Goal: Information Seeking & Learning: Learn about a topic

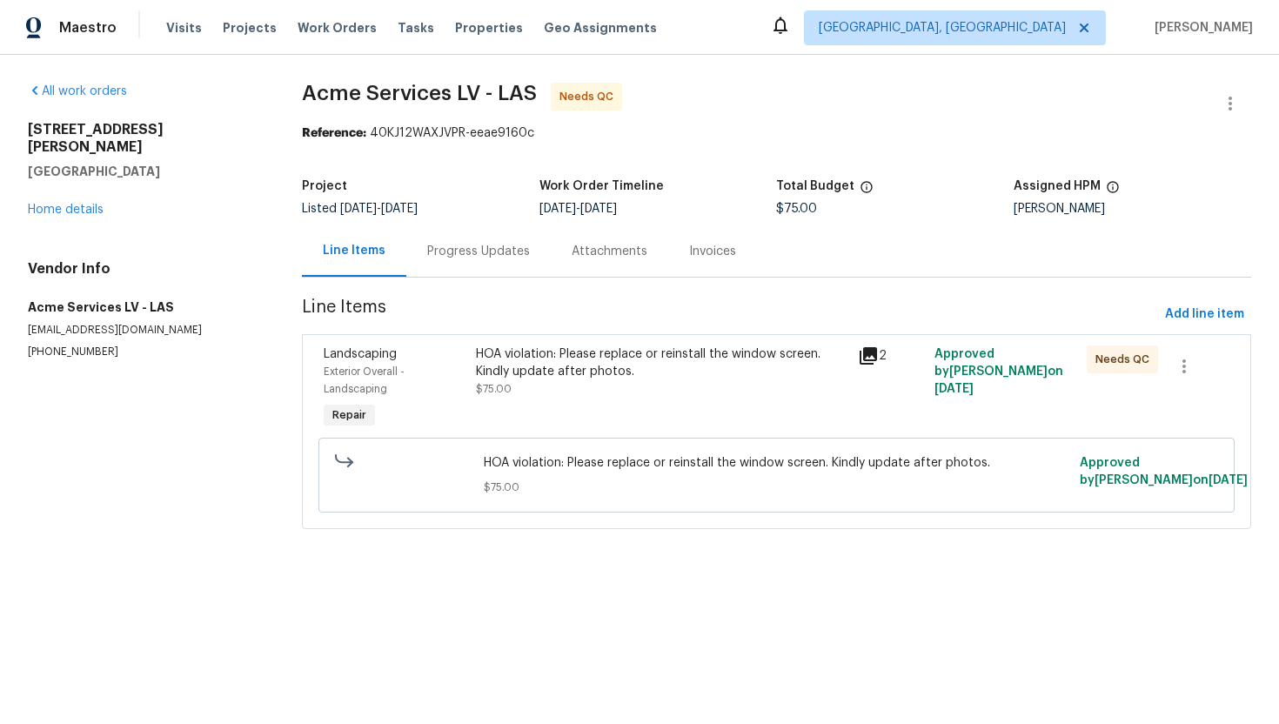
click at [506, 369] on div "HOA violation: Please replace or reinstall the window screen. Kindly update aft…" at bounding box center [662, 363] width 372 height 35
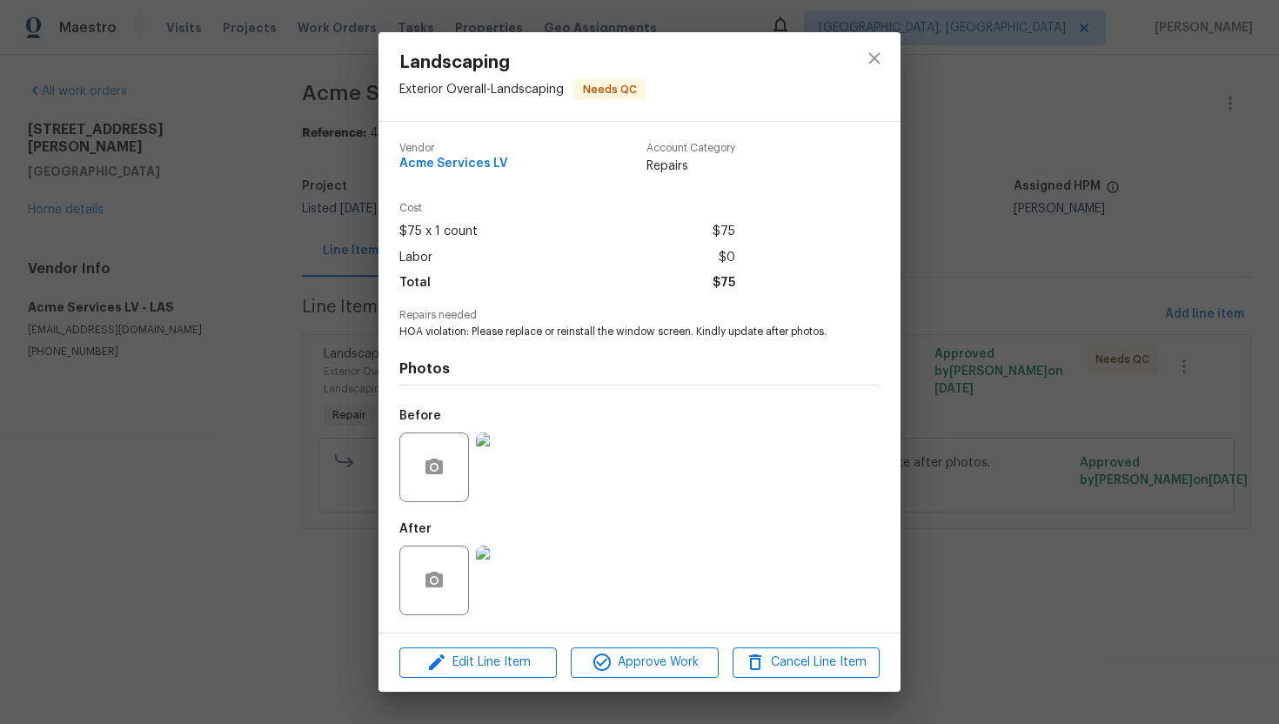
click at [528, 580] on img at bounding box center [511, 581] width 70 height 70
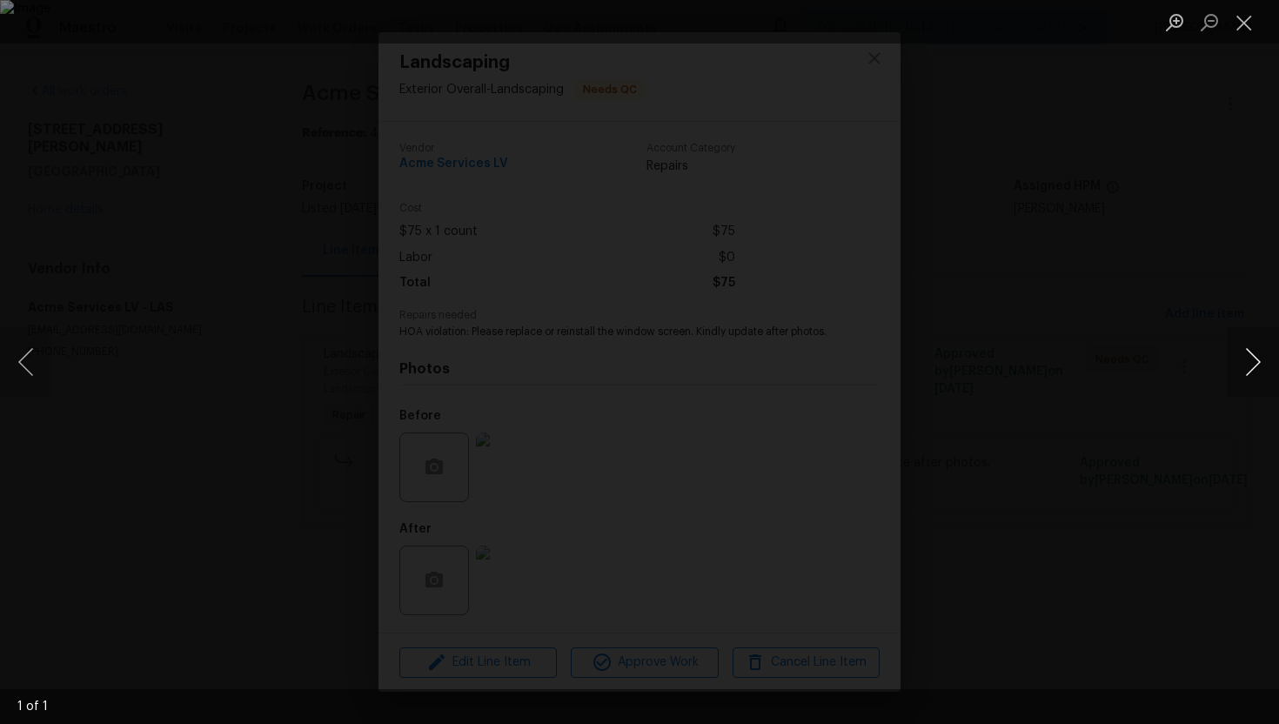
click at [1255, 379] on button "Next image" at bounding box center [1253, 362] width 52 height 70
click at [1240, 26] on button "Close lightbox" at bounding box center [1244, 22] width 35 height 30
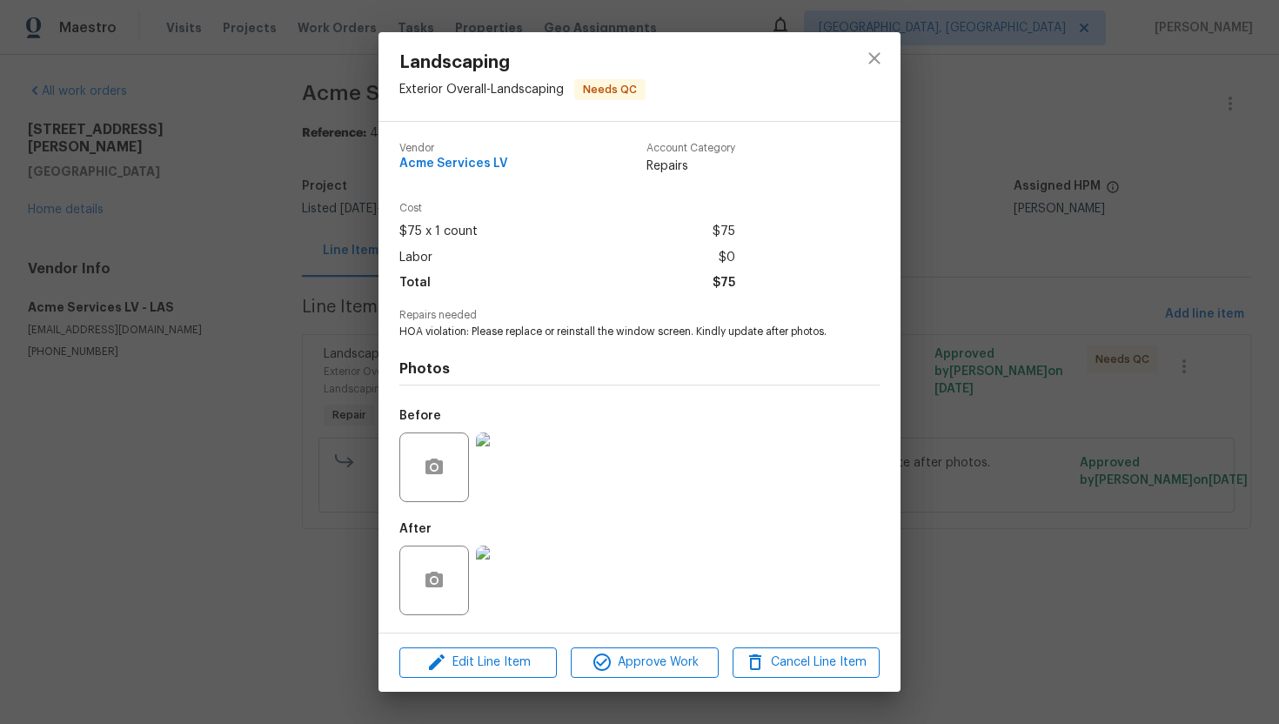
click at [537, 466] on img at bounding box center [511, 468] width 70 height 70
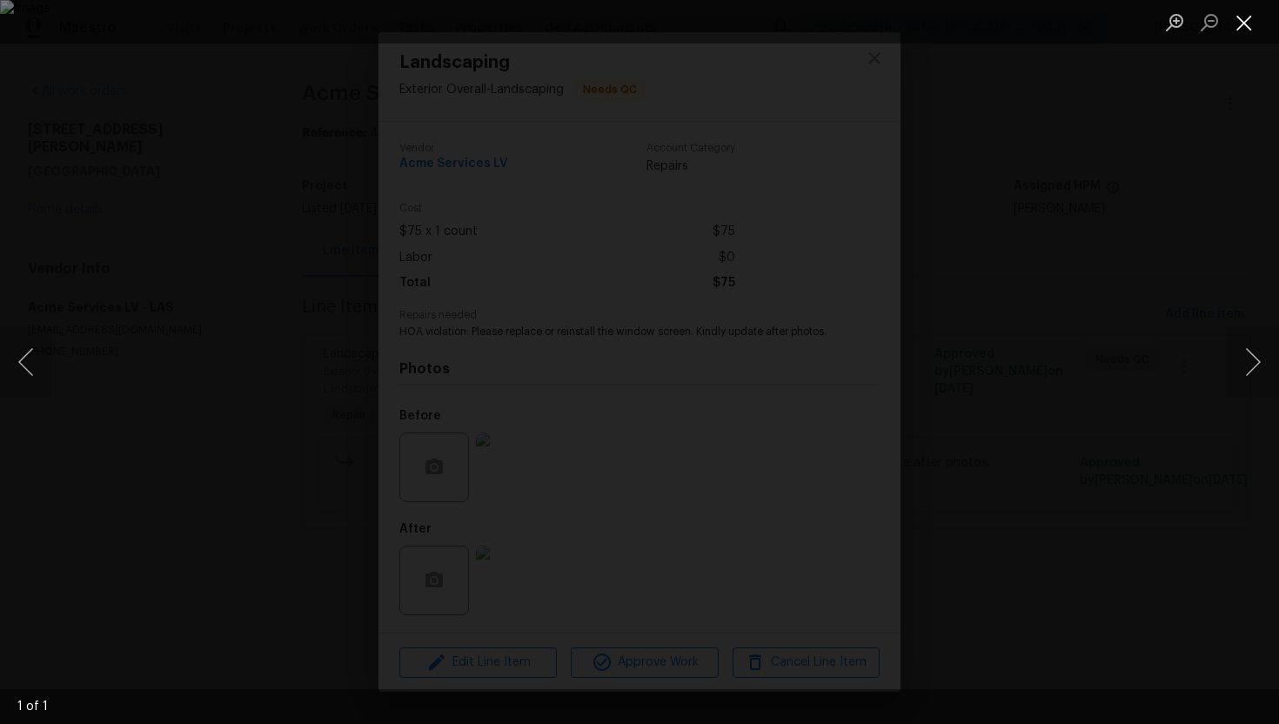
click at [1239, 34] on button "Close lightbox" at bounding box center [1244, 22] width 35 height 30
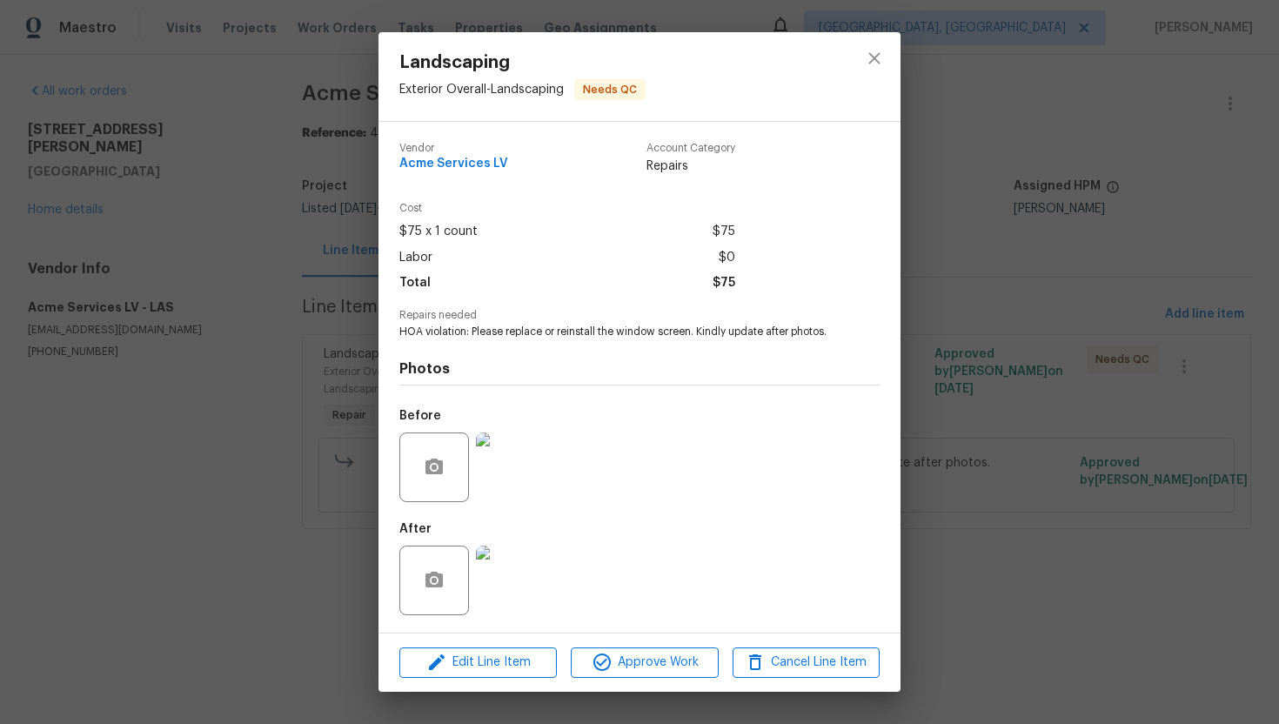
click at [517, 594] on img at bounding box center [511, 581] width 70 height 70
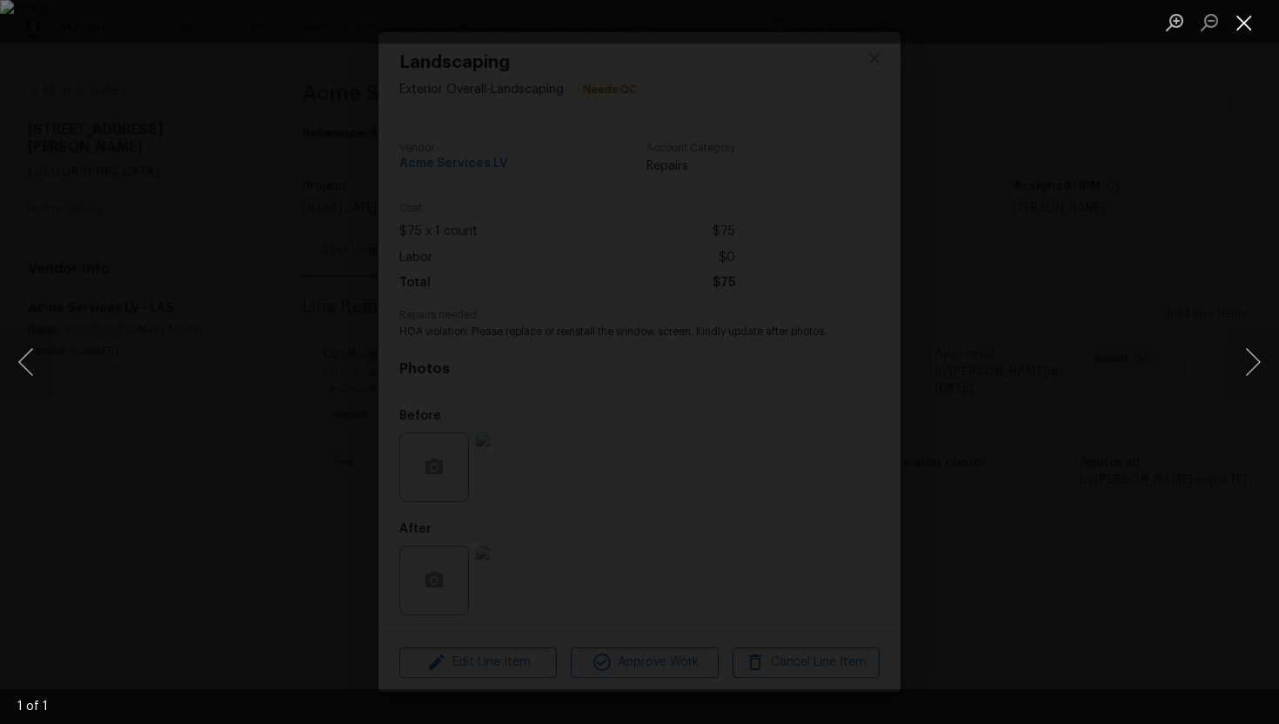
click at [1247, 19] on button "Close lightbox" at bounding box center [1244, 22] width 35 height 30
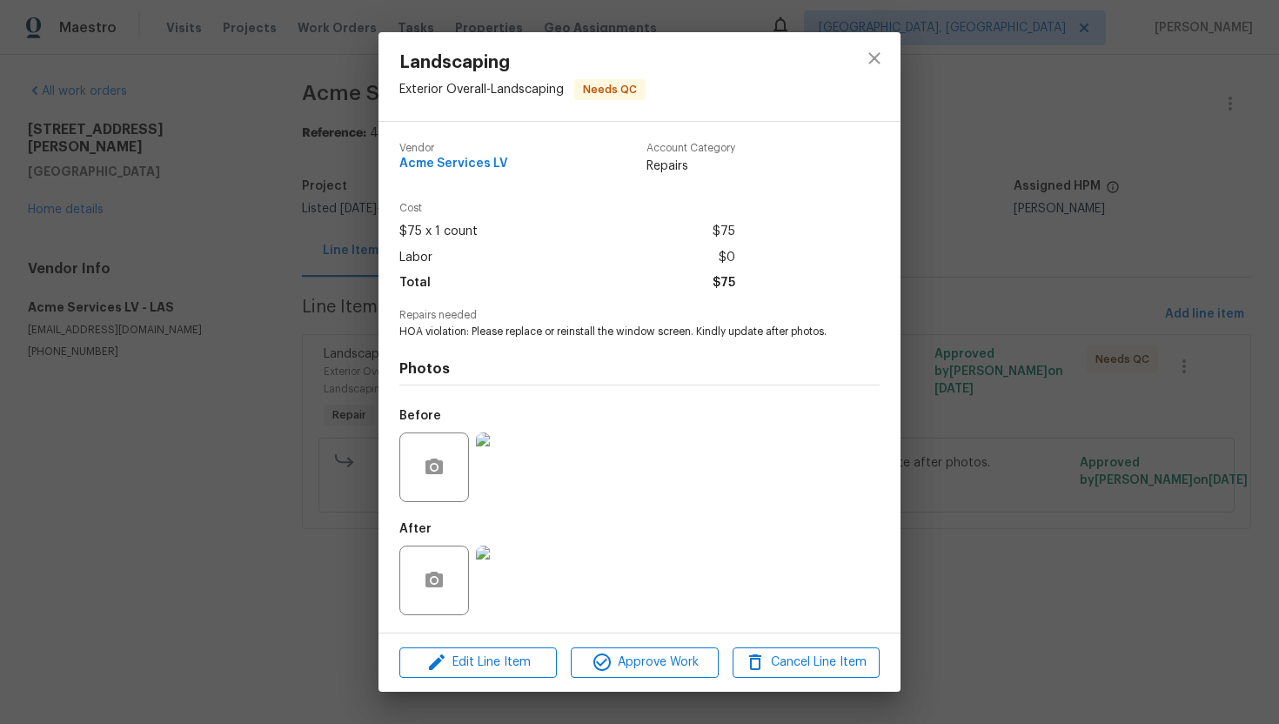
click at [990, 470] on div "Landscaping Exterior Overall - Landscaping Needs QC Vendor Acme Services LV Acc…" at bounding box center [639, 362] width 1279 height 724
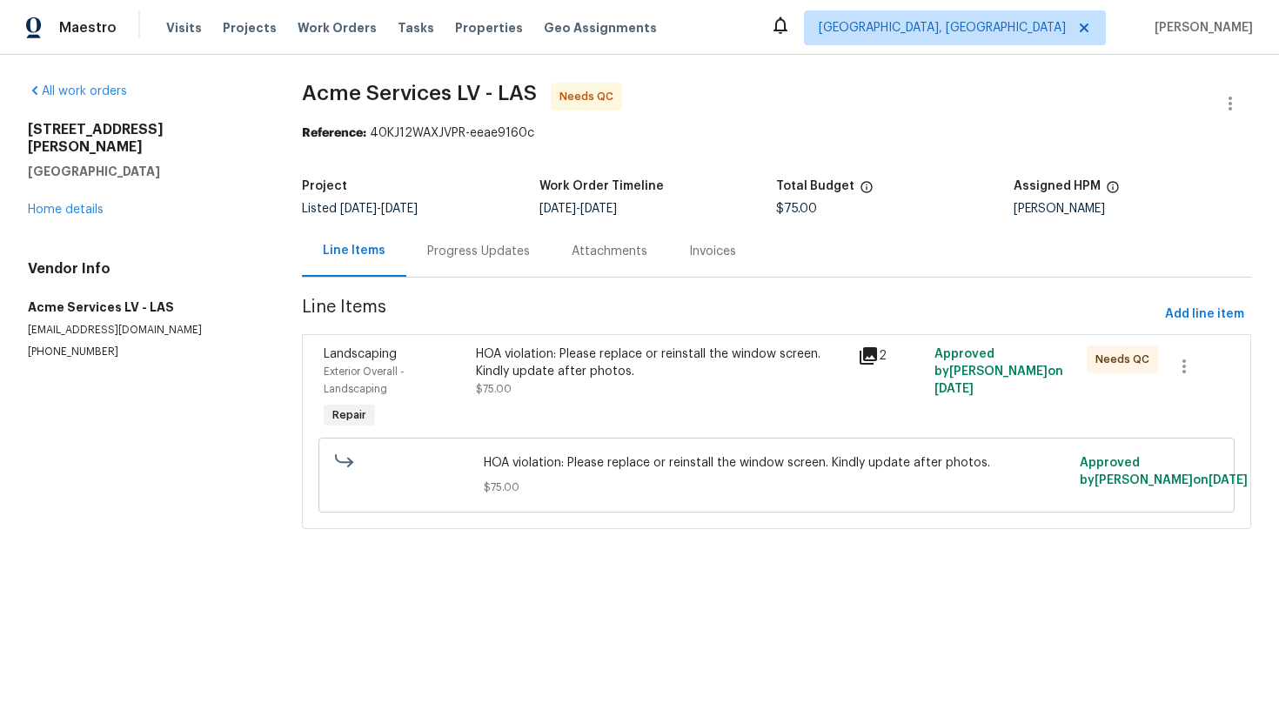
click at [513, 241] on div "Progress Updates" at bounding box center [478, 250] width 144 height 51
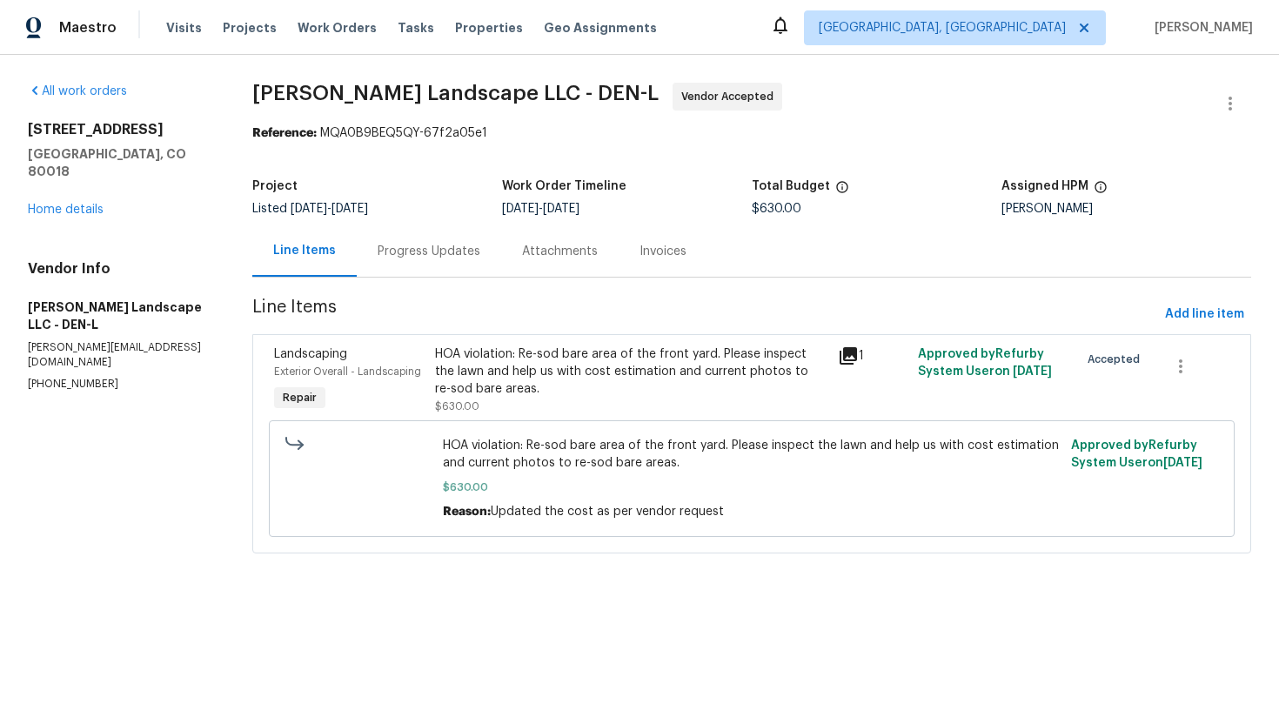
click at [433, 257] on div "Progress Updates" at bounding box center [429, 251] width 103 height 17
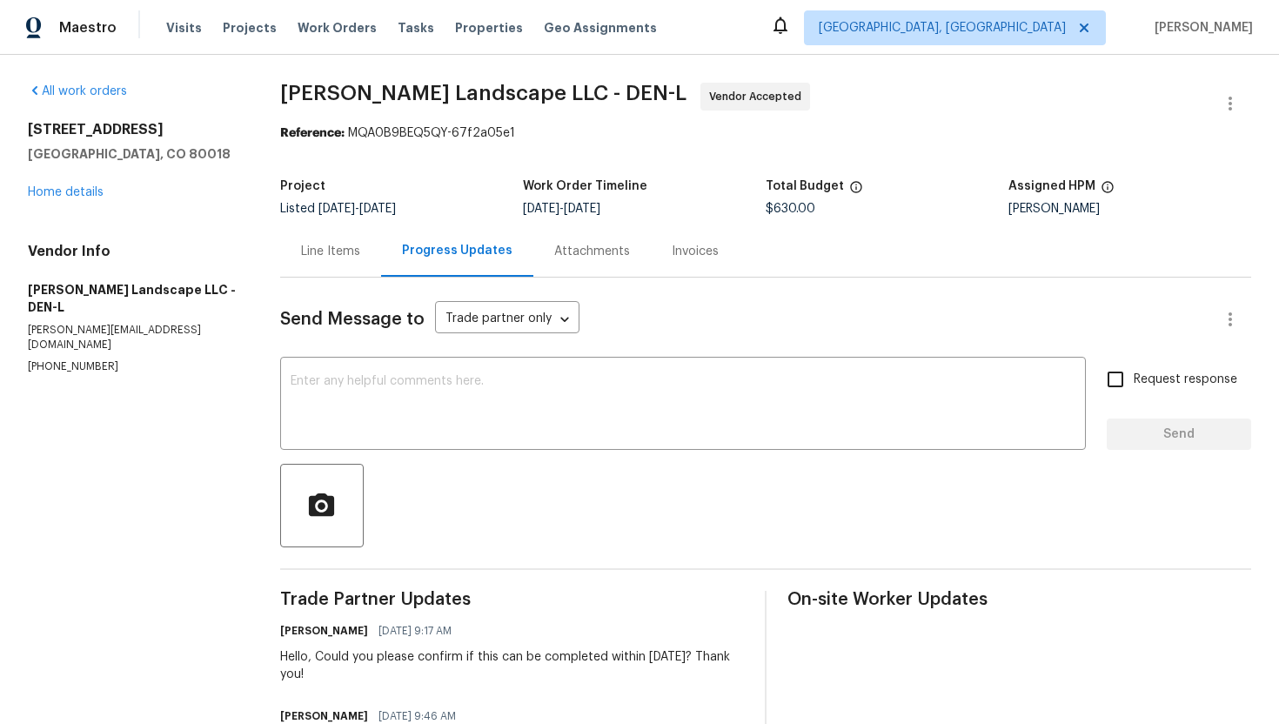
click at [70, 205] on div "All work orders [STREET_ADDRESS] Home details Vendor Info [PERSON_NAME] Landsca…" at bounding box center [133, 229] width 211 height 292
click at [75, 196] on link "Home details" at bounding box center [66, 192] width 76 height 12
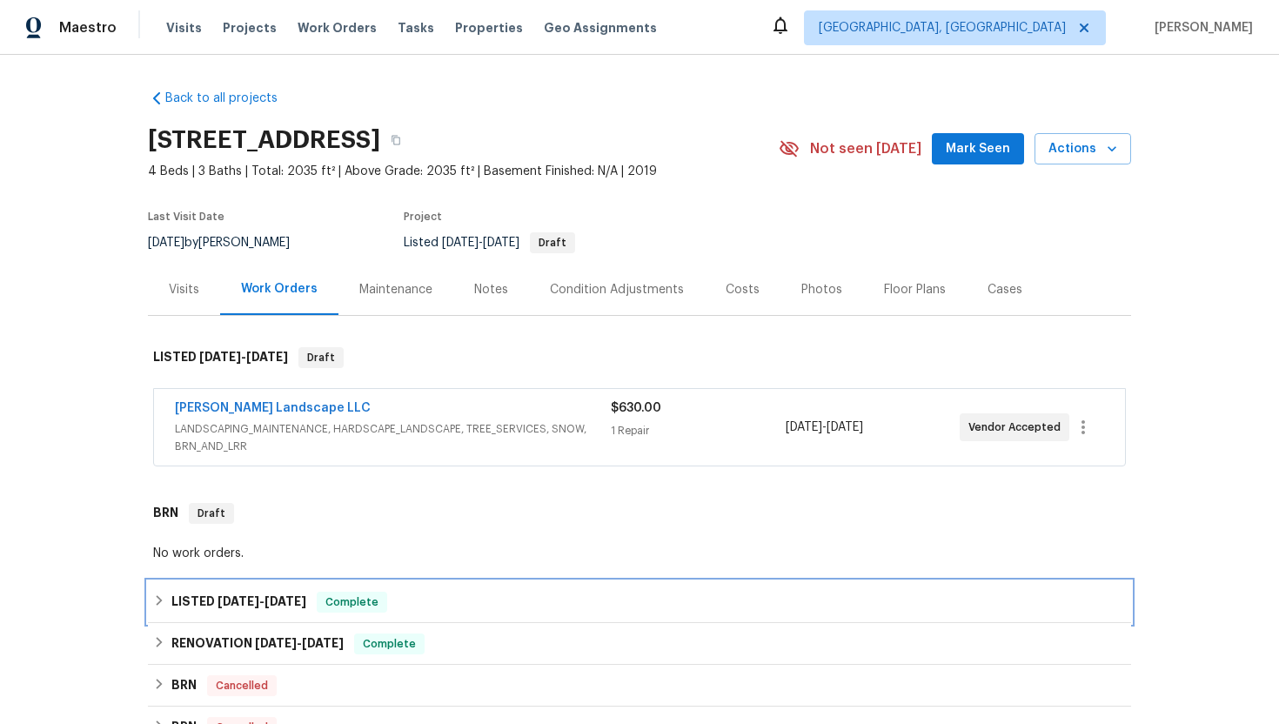
click at [420, 589] on div "LISTED [DATE] - [DATE] Complete" at bounding box center [640, 602] width 984 height 42
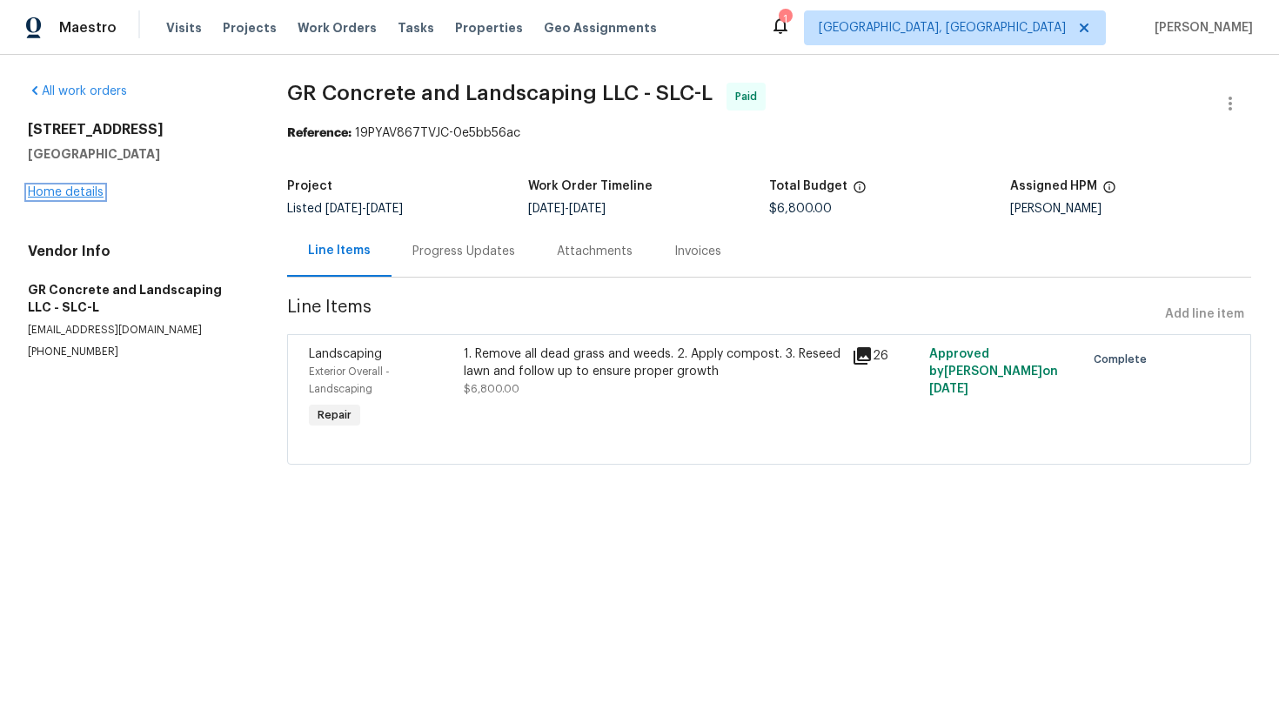
click at [75, 191] on link "Home details" at bounding box center [66, 192] width 76 height 12
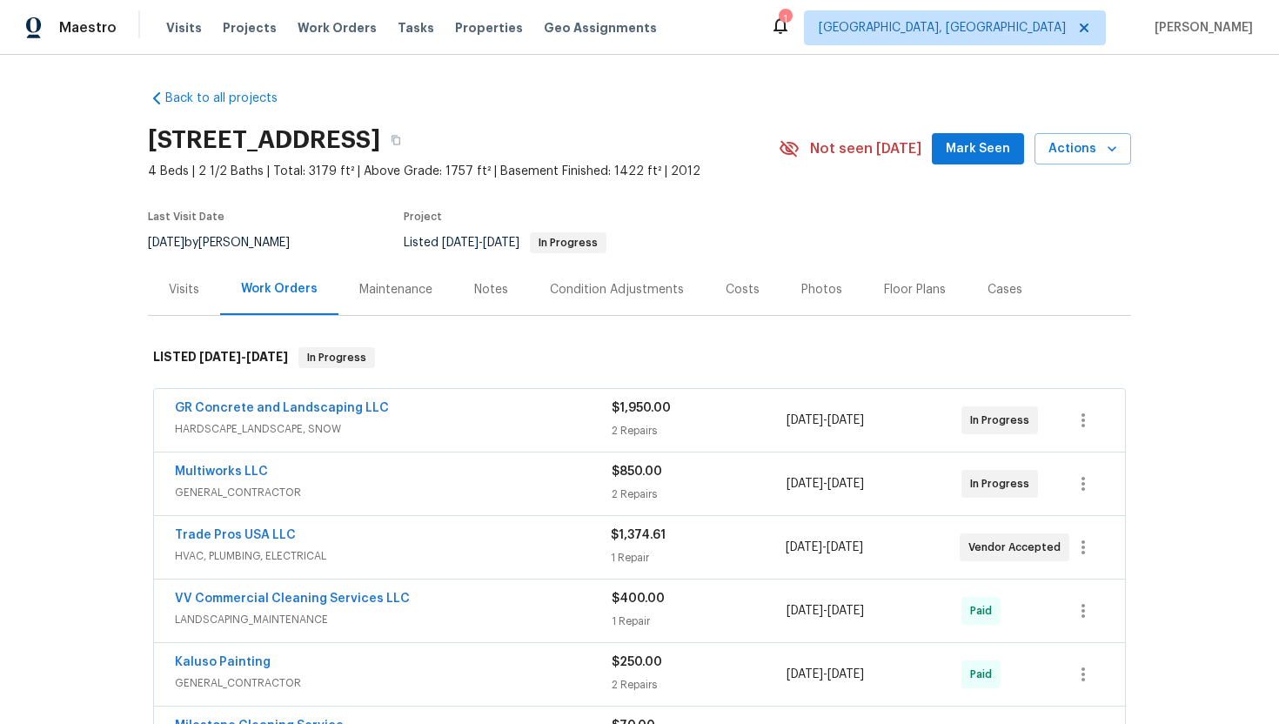
scroll to position [256, 0]
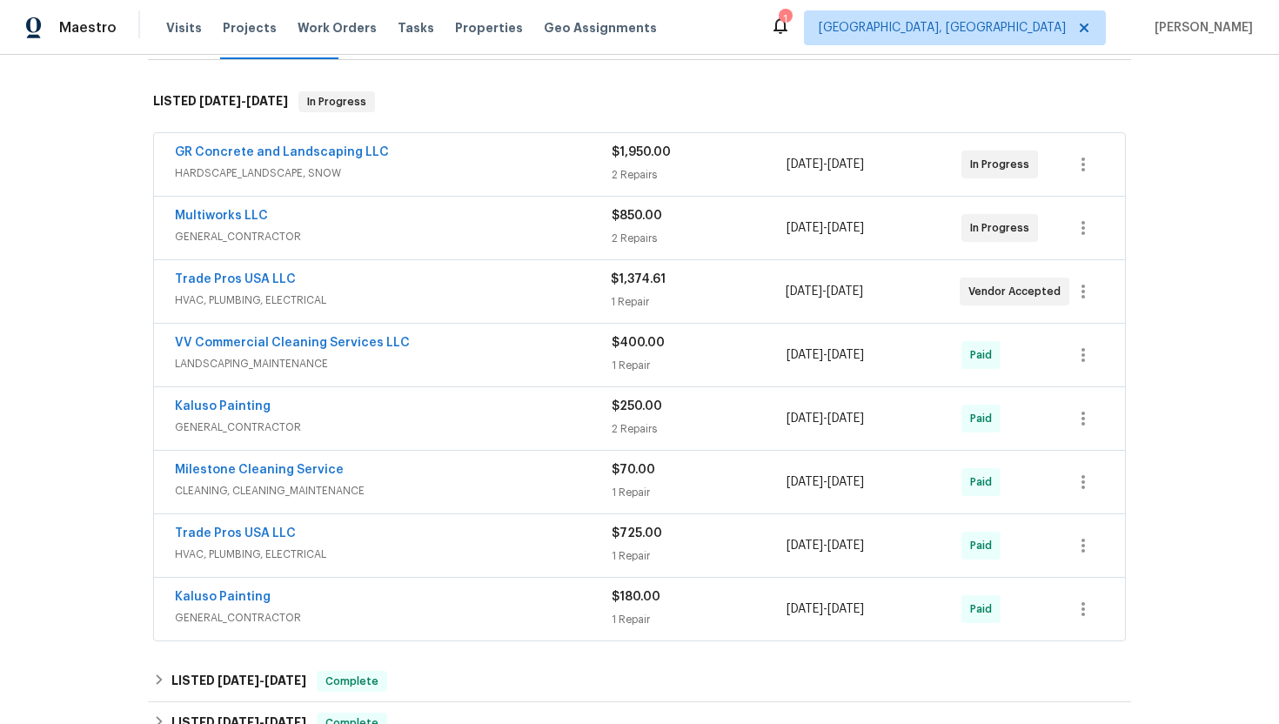
click at [468, 309] on span "HVAC, PLUMBING, ELECTRICAL" at bounding box center [393, 300] width 436 height 17
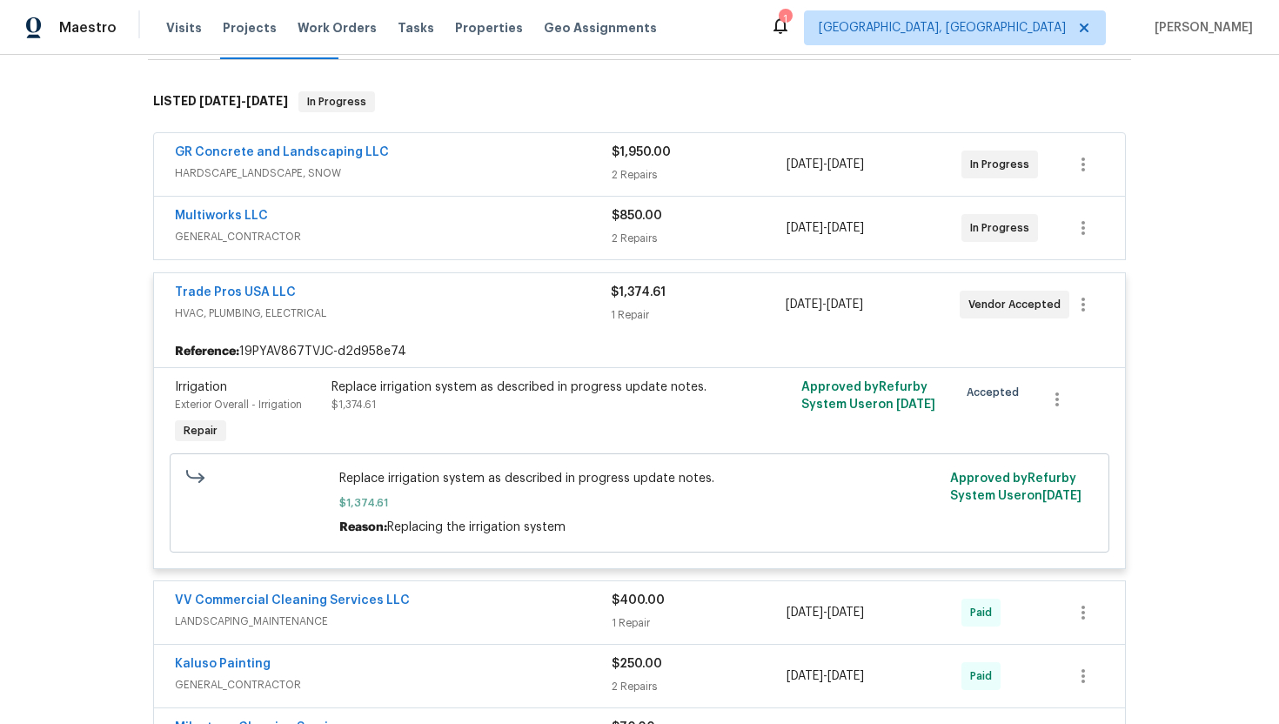
click at [467, 228] on div "Multiworks LLC" at bounding box center [393, 217] width 437 height 21
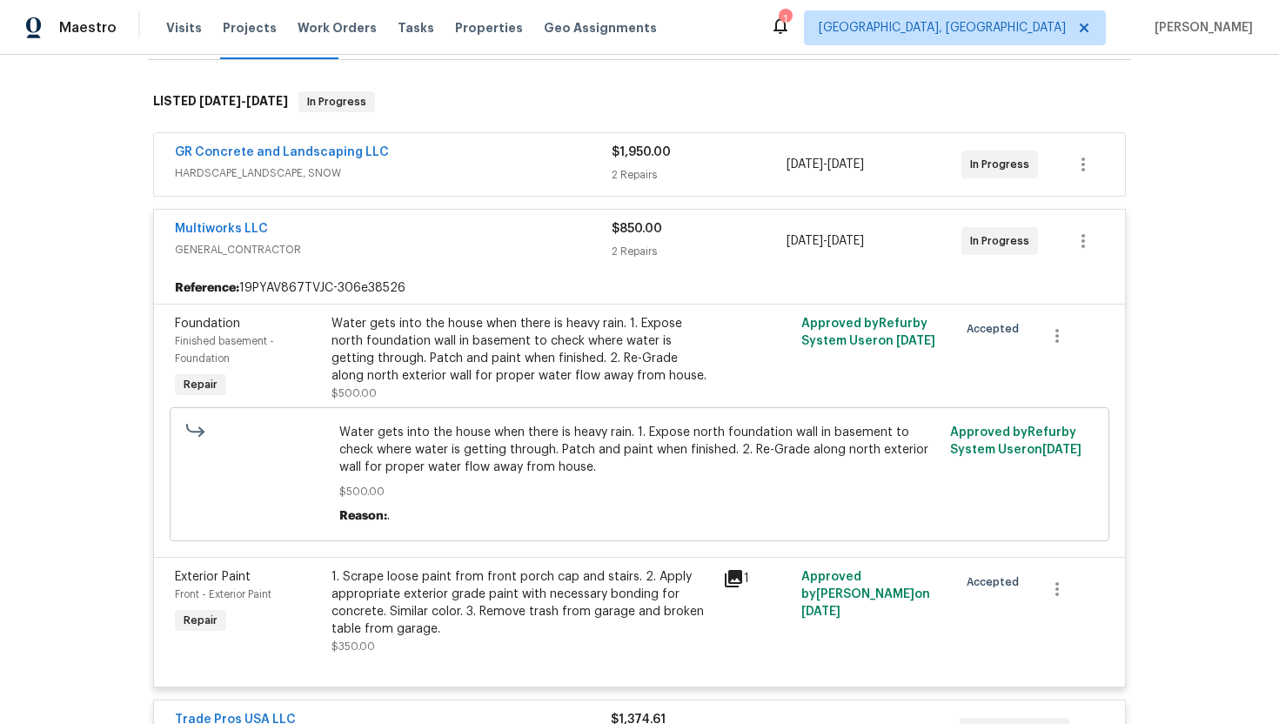
click at [446, 182] on span "HARDSCAPE_LANDSCAPE, SNOW" at bounding box center [393, 172] width 437 height 17
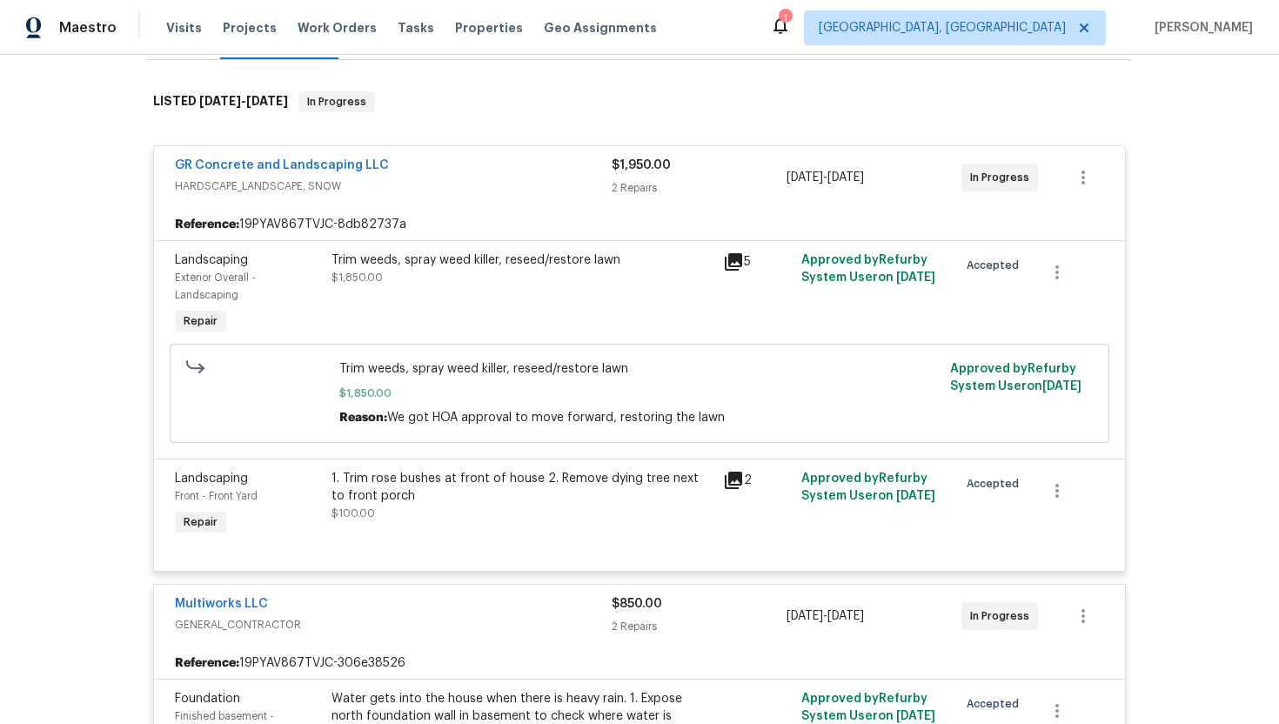
click at [445, 178] on div "GR Concrete and Landscaping LLC" at bounding box center [393, 167] width 437 height 21
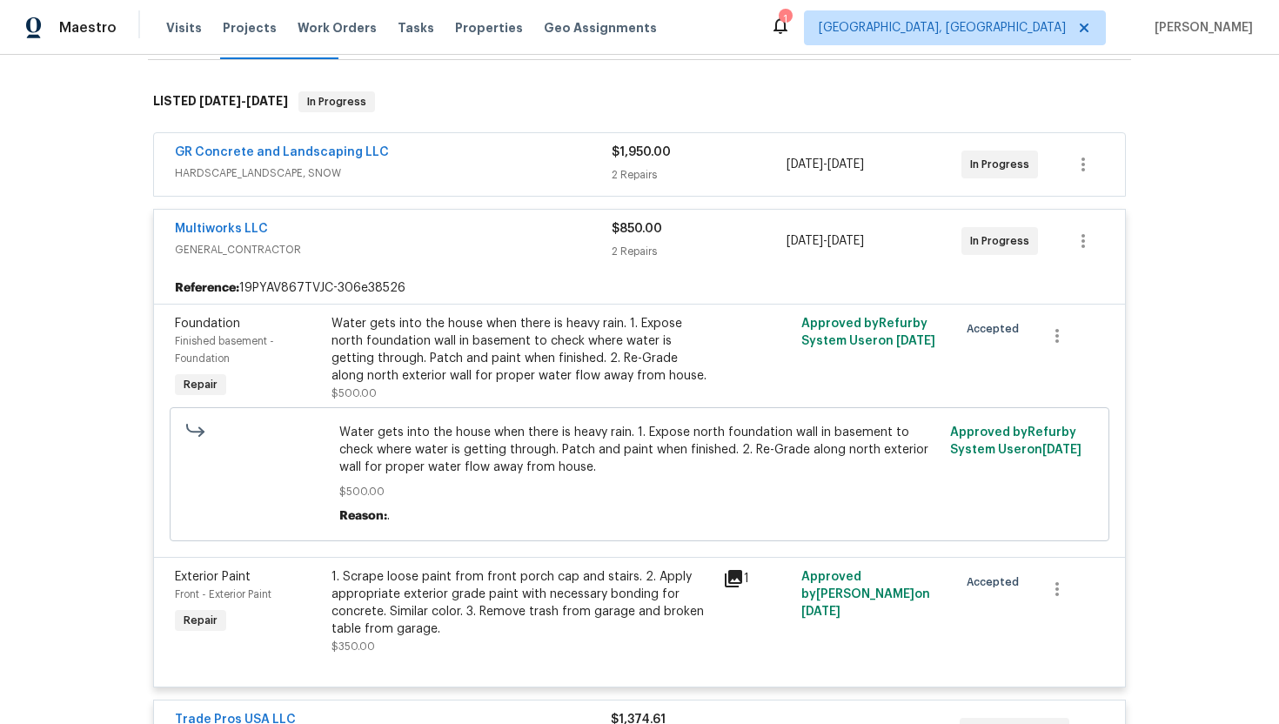
click at [459, 258] on span "GENERAL_CONTRACTOR" at bounding box center [393, 249] width 437 height 17
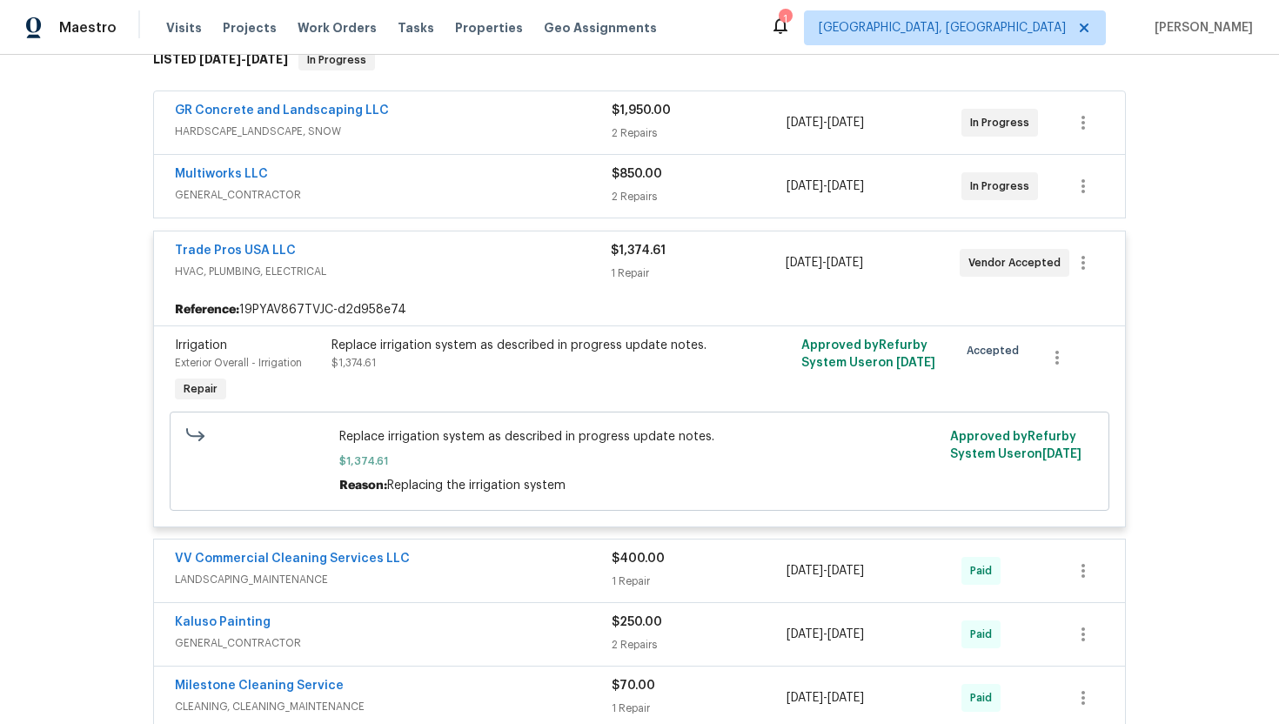
scroll to position [316, 0]
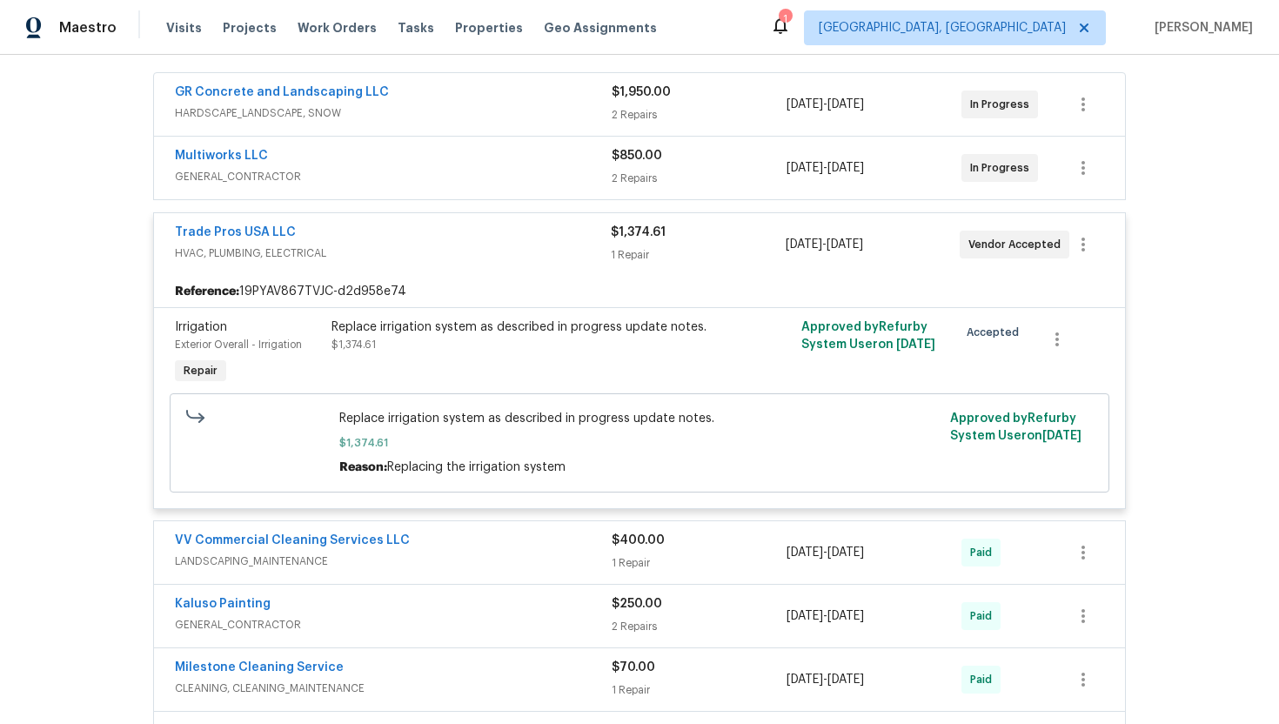
click at [490, 553] on div "VV Commercial Cleaning Services LLC" at bounding box center [393, 542] width 437 height 21
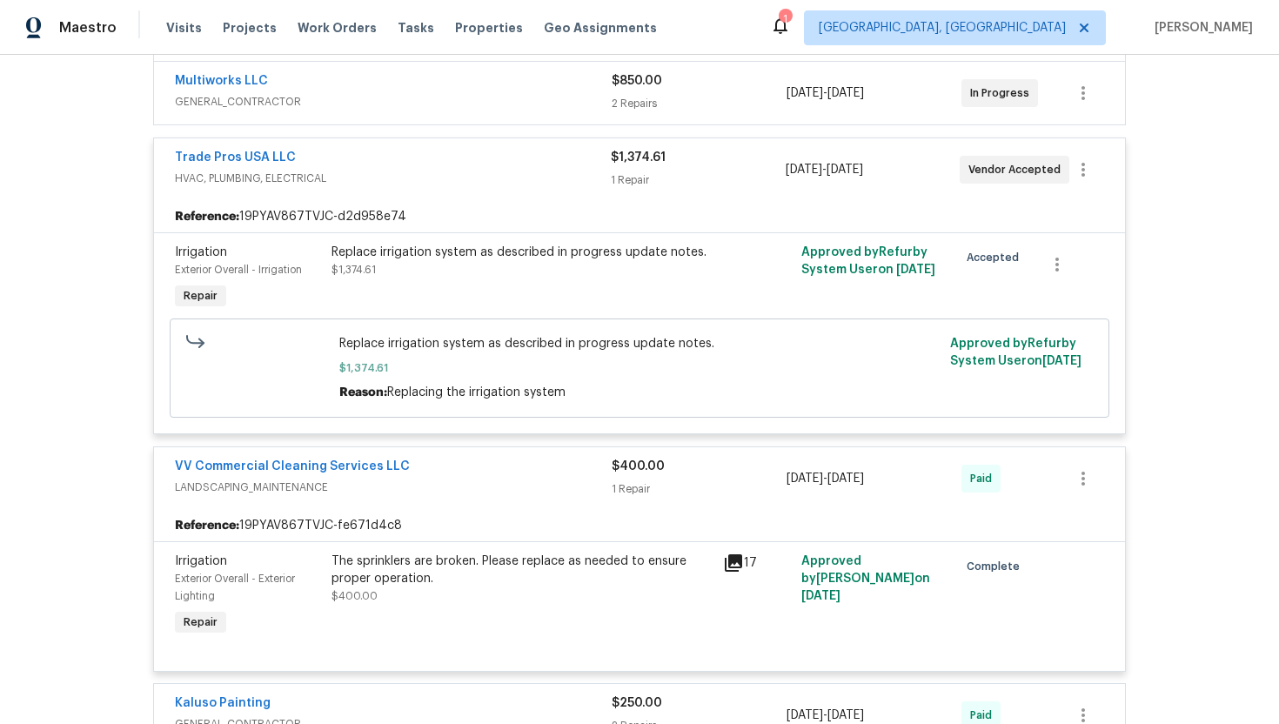
scroll to position [341, 0]
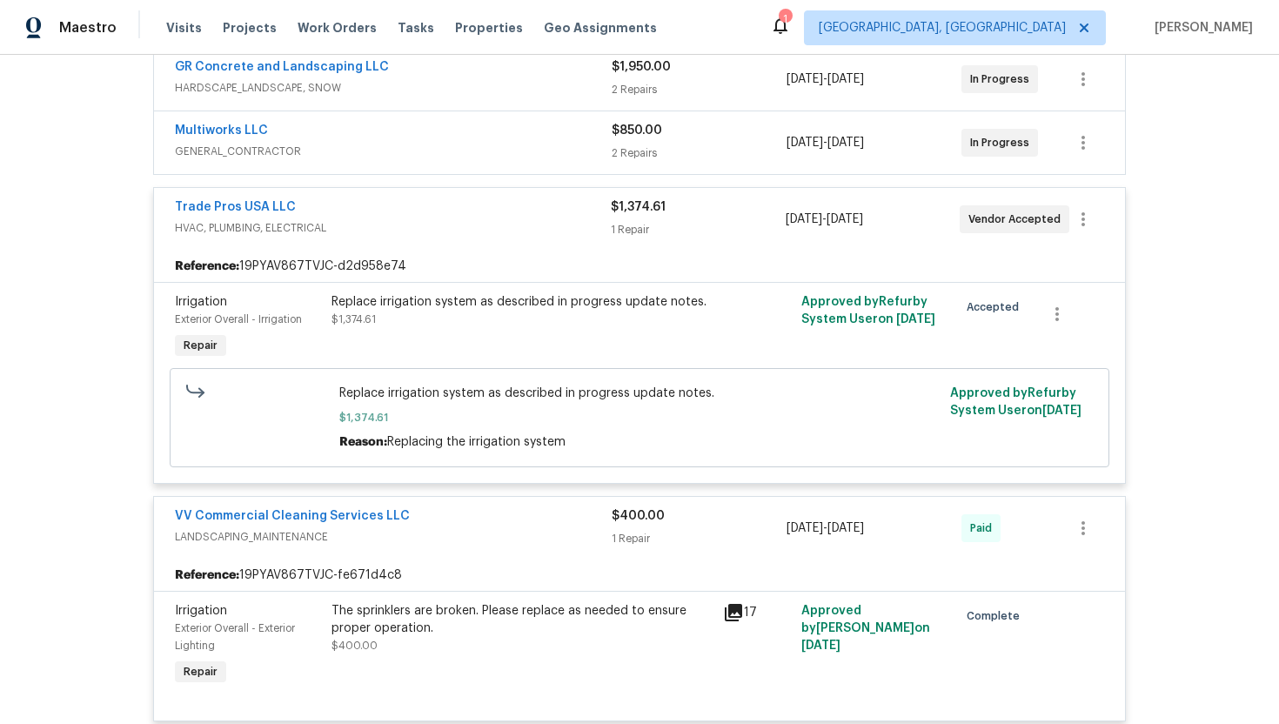
click at [513, 219] on div "Trade Pros USA LLC" at bounding box center [393, 208] width 436 height 21
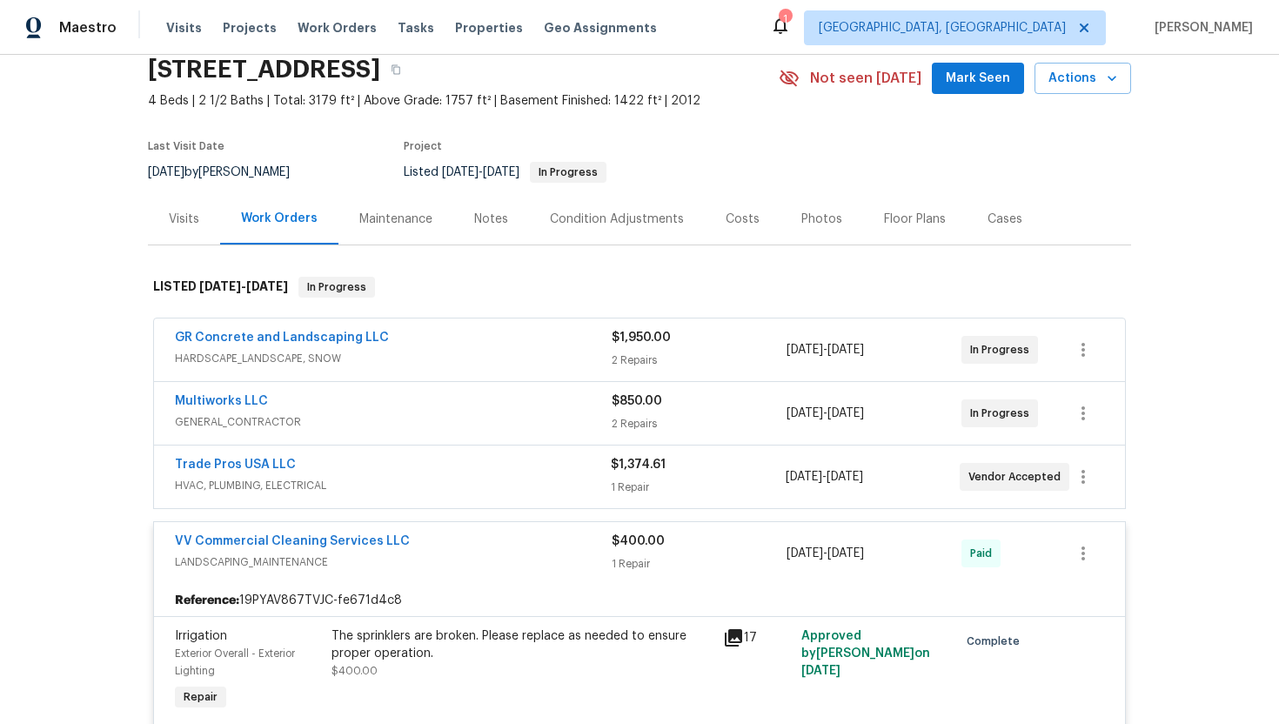
scroll to position [57, 0]
